Goal: Obtain resource: Download file/media

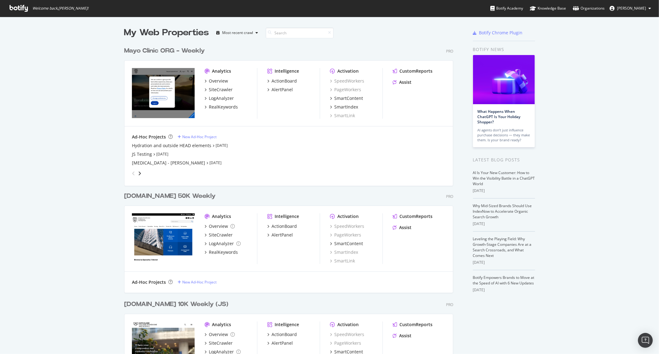
scroll to position [349, 649]
click at [218, 99] on div "LogAnalyzer" at bounding box center [221, 98] width 25 height 6
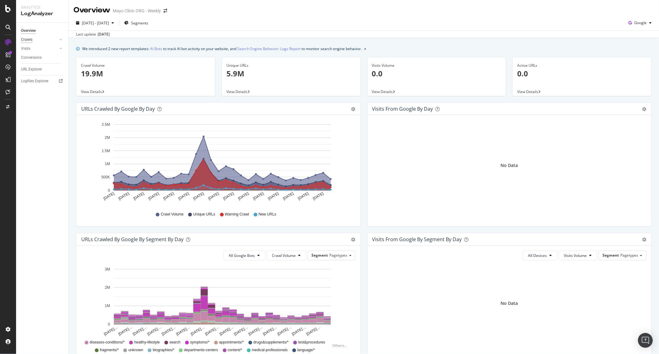
click at [30, 40] on div "Crawls" at bounding box center [26, 39] width 11 height 6
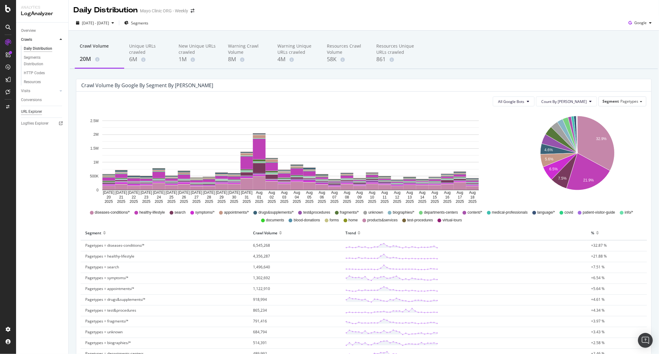
click at [32, 109] on div "URL Explorer" at bounding box center [31, 111] width 21 height 6
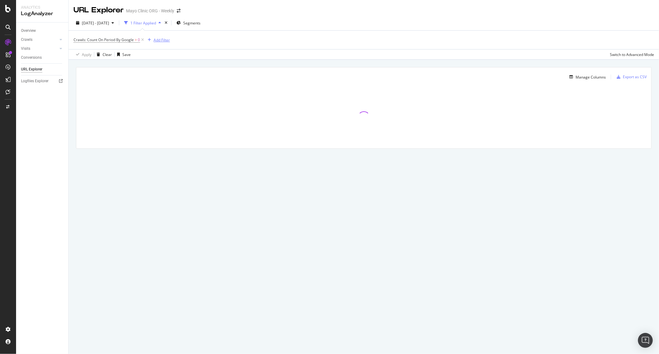
click at [157, 42] on div "Add Filter" at bounding box center [162, 39] width 16 height 5
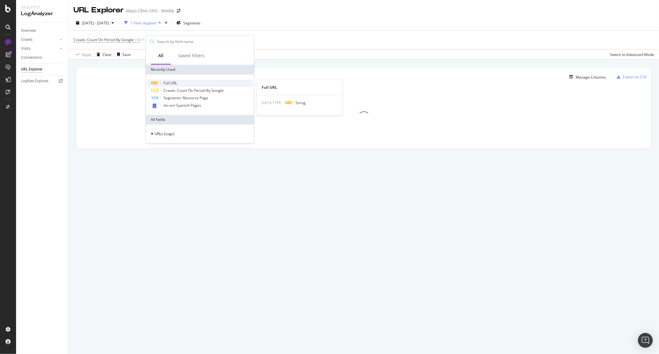
click at [180, 82] on div "Full URL" at bounding box center [200, 82] width 106 height 7
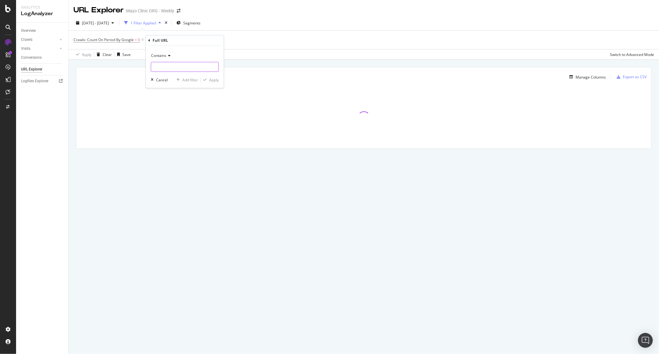
click at [164, 66] on input "text" at bounding box center [184, 67] width 67 height 10
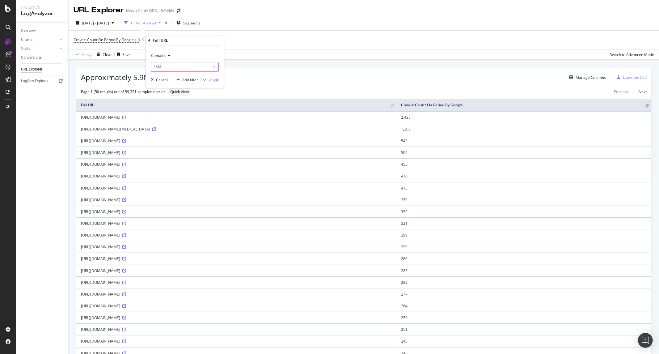
type input "SYM-"
click at [214, 78] on div "Apply" at bounding box center [214, 79] width 10 height 5
click at [210, 40] on div "Add Filter" at bounding box center [214, 39] width 16 height 5
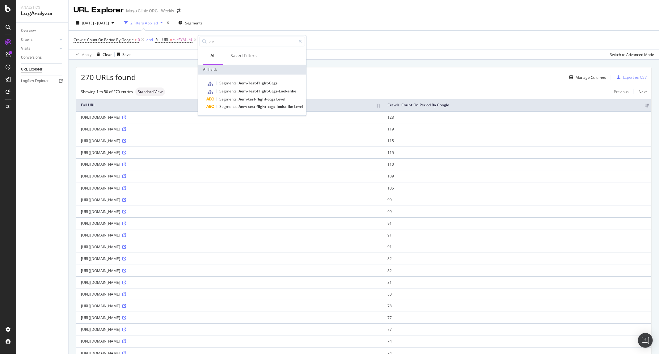
type input "a"
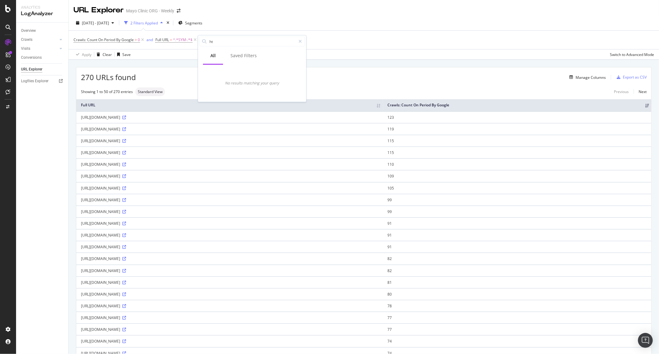
type input "h"
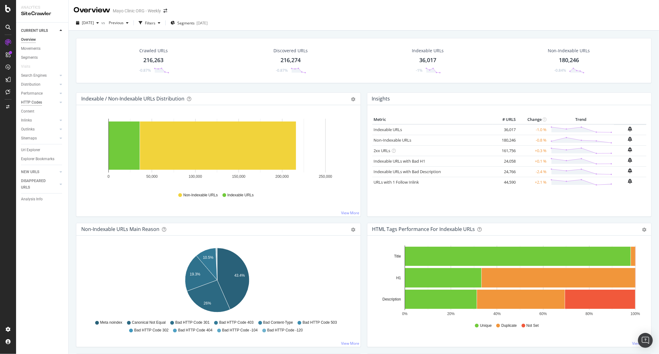
click at [36, 101] on div "HTTP Codes" at bounding box center [31, 102] width 21 height 6
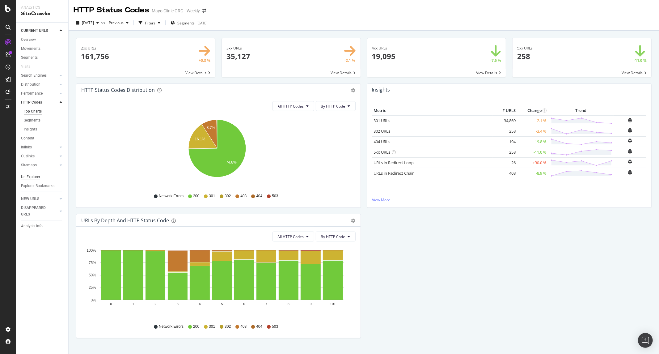
click at [36, 175] on div "Url Explorer" at bounding box center [30, 177] width 19 height 6
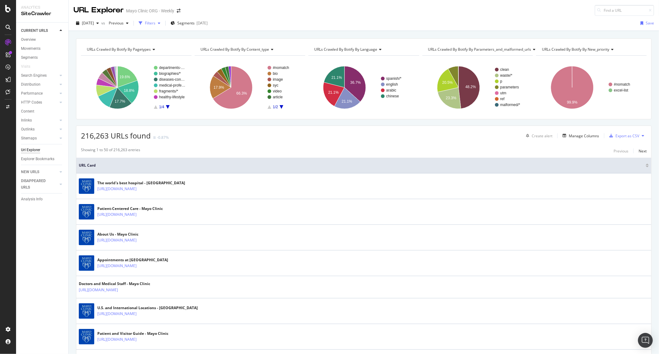
click at [162, 26] on div "Filters" at bounding box center [149, 23] width 27 height 9
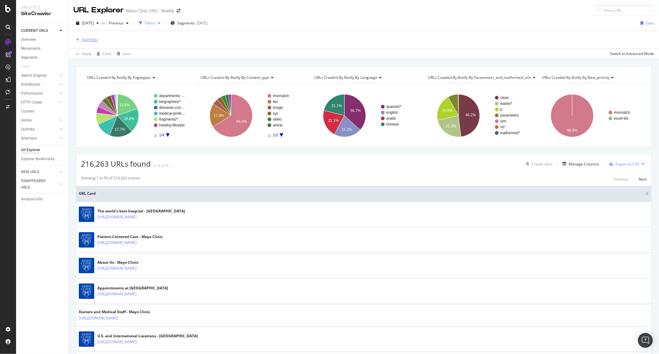
click at [91, 42] on div "Add Filter" at bounding box center [90, 39] width 16 height 5
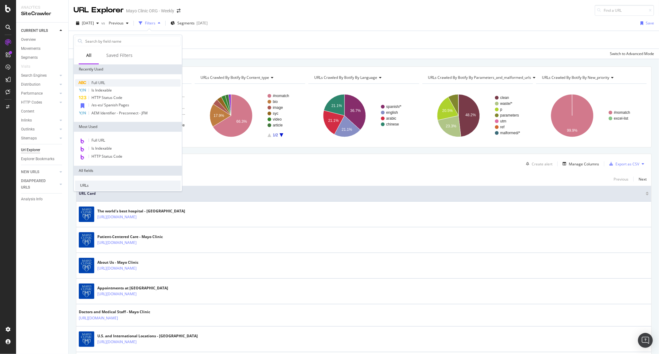
click at [116, 83] on div "Full URL" at bounding box center [128, 82] width 106 height 7
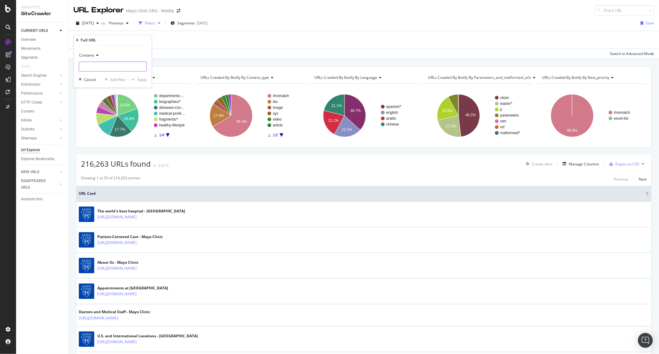
click at [112, 68] on input "text" at bounding box center [112, 66] width 67 height 10
type input "SYC-"
click at [132, 84] on div "Contains SYC- Cancel Add filter Apply" at bounding box center [113, 66] width 78 height 42
click at [140, 79] on div "Apply" at bounding box center [142, 79] width 10 height 5
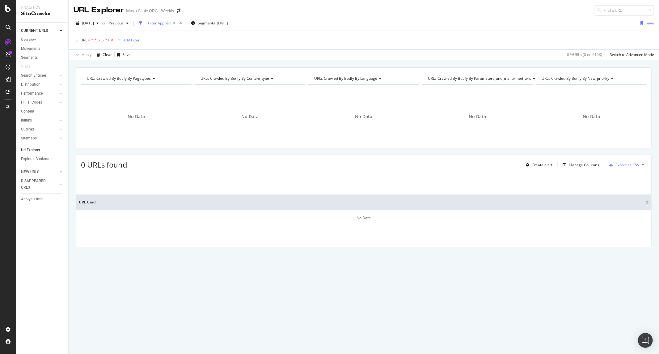
click at [112, 41] on icon at bounding box center [112, 40] width 5 height 6
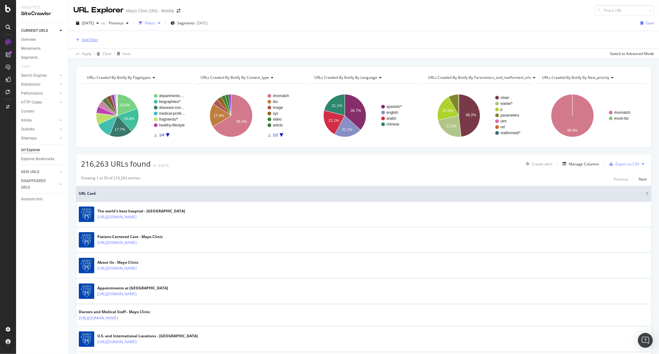
click at [91, 37] on div "Add Filter" at bounding box center [90, 39] width 16 height 5
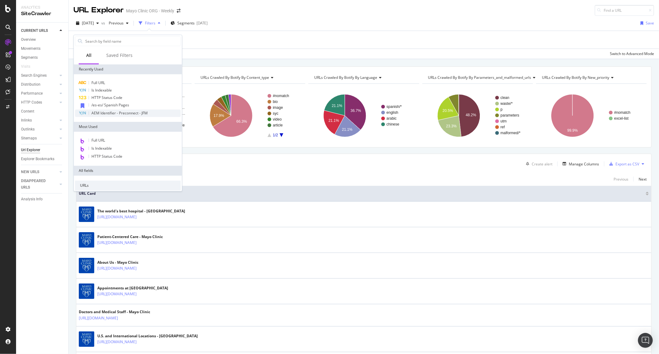
click at [117, 115] on span "AEM Identifier - Preconnect - JFM" at bounding box center [119, 112] width 56 height 5
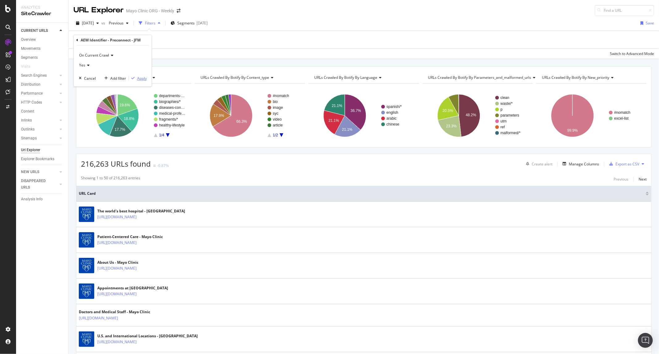
click at [142, 77] on div "Apply" at bounding box center [142, 78] width 10 height 5
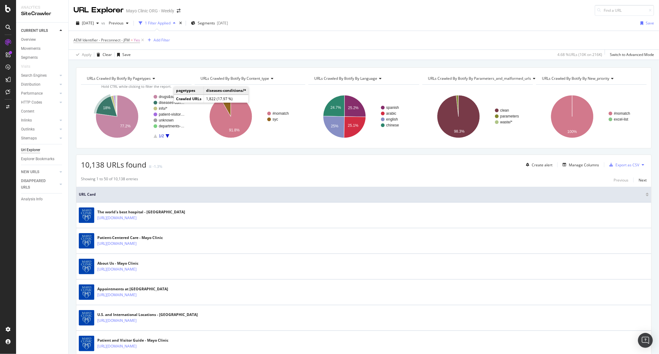
click at [168, 102] on rect "A chart." at bounding box center [172, 103] width 27 height 4
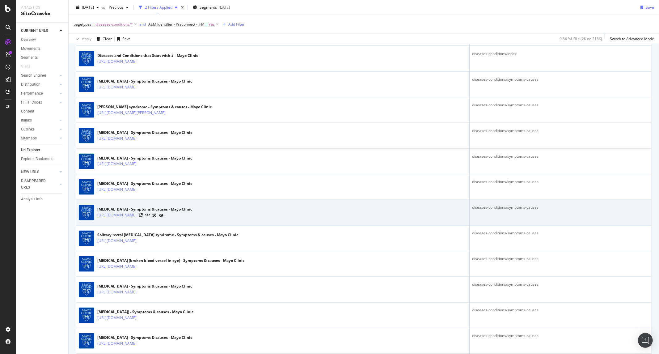
scroll to position [892, 0]
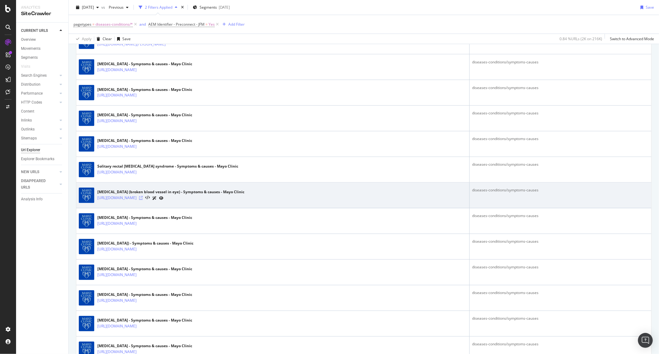
click at [143, 197] on icon at bounding box center [141, 198] width 4 height 4
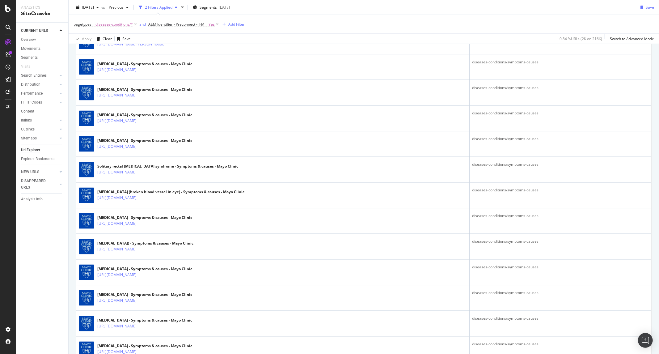
click at [177, 20] on span "AEM Identifier - Preconnect - JFM = Yes" at bounding box center [184, 24] width 72 height 9
click at [177, 23] on span "AEM Identifier - Preconnect - JFM" at bounding box center [176, 24] width 56 height 5
click at [159, 50] on span "Yes" at bounding box center [157, 48] width 6 height 5
click at [171, 70] on div "No" at bounding box center [188, 70] width 66 height 8
click at [219, 61] on div "Apply" at bounding box center [217, 61] width 10 height 5
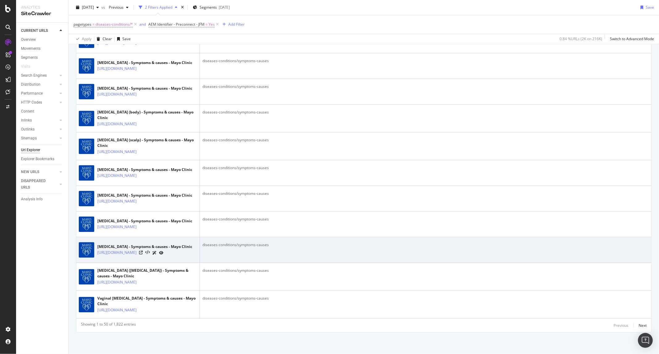
scroll to position [1618, 0]
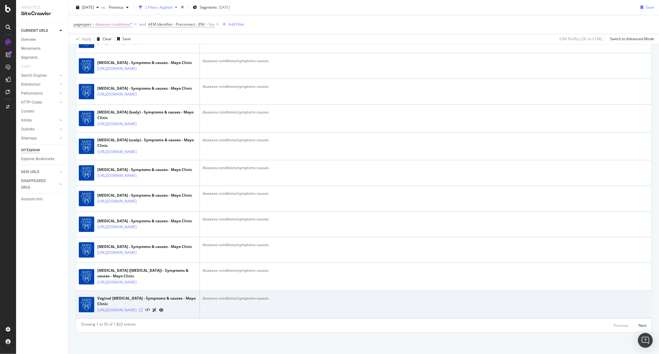
click at [143, 308] on icon at bounding box center [141, 310] width 4 height 4
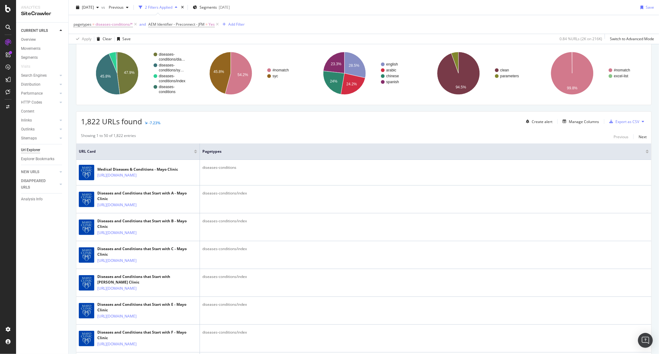
scroll to position [0, 0]
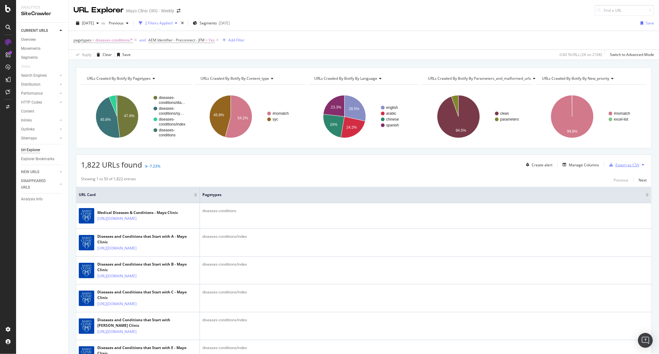
click at [625, 167] on div "Export as CSV" at bounding box center [628, 164] width 24 height 5
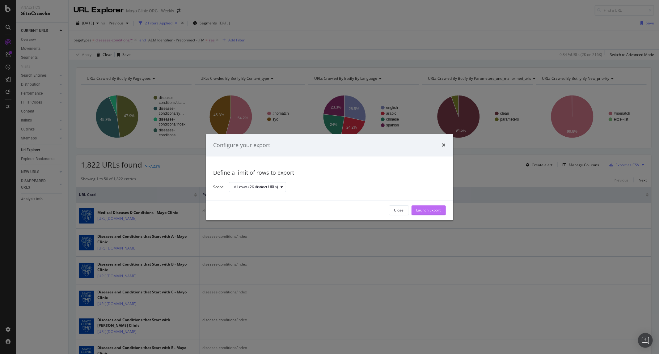
click at [417, 208] on div "Launch Export" at bounding box center [429, 210] width 24 height 5
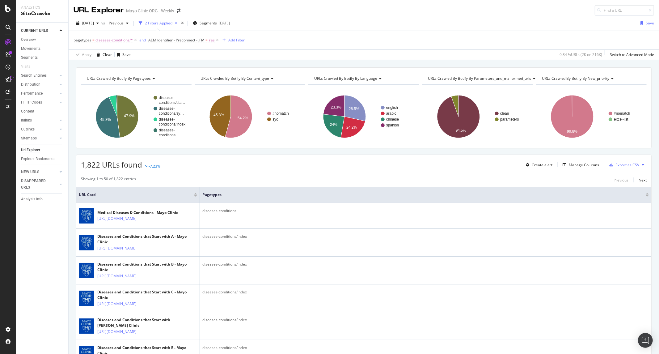
click at [446, 43] on div "pagetypes = diseases-conditions/* and AEM Identifier - Preconnect - JFM = Yes A…" at bounding box center [364, 40] width 581 height 19
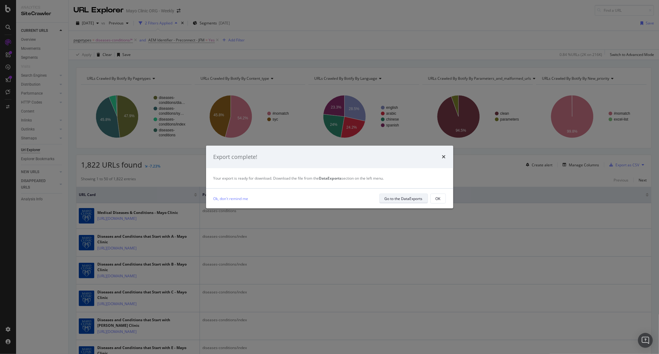
click at [415, 198] on div "Go to the DataExports" at bounding box center [404, 198] width 38 height 5
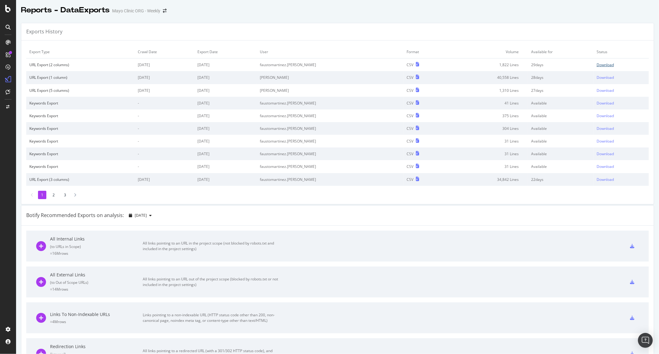
click at [597, 66] on div "Download" at bounding box center [605, 64] width 17 height 5
